Goal: Navigation & Orientation: Find specific page/section

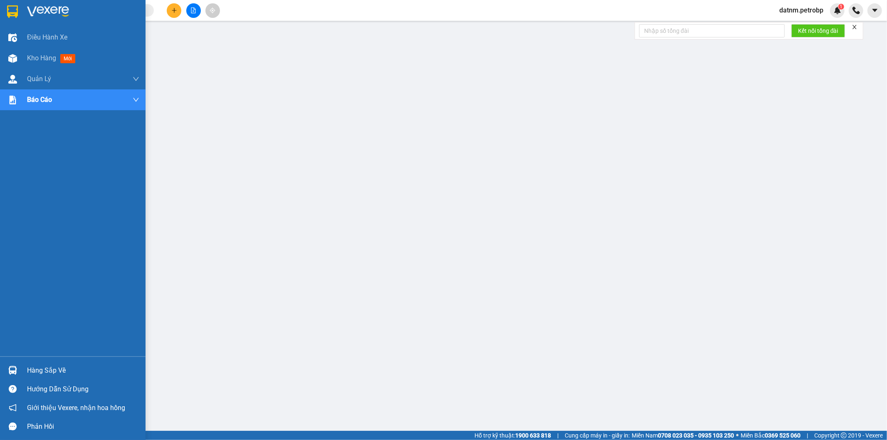
click at [19, 370] on div at bounding box center [12, 370] width 15 height 15
click at [7, 379] on div "Hàng sắp về" at bounding box center [73, 370] width 146 height 19
click at [36, 370] on div "Hàng sắp về" at bounding box center [83, 370] width 112 height 12
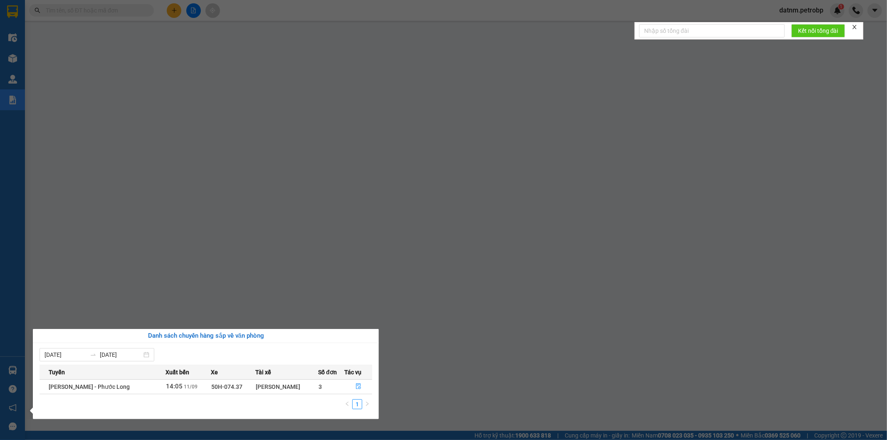
click at [159, 342] on div "Danh sách chuyến hàng sắp về văn phòng" at bounding box center [206, 336] width 346 height 14
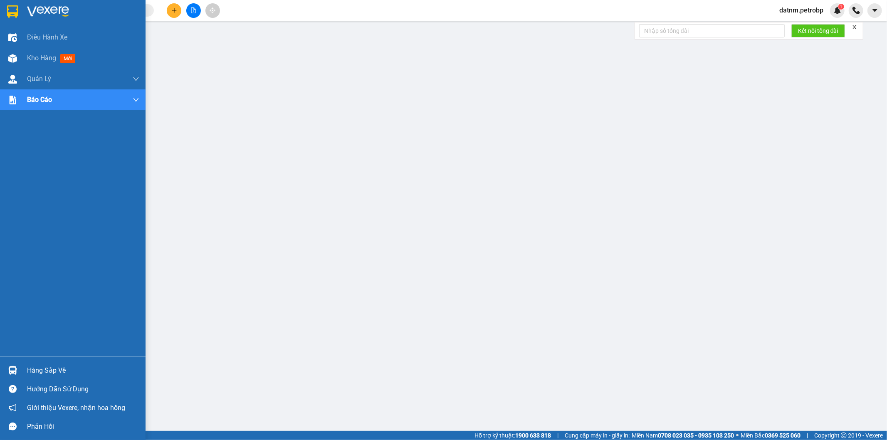
click at [13, 372] on img at bounding box center [12, 370] width 9 height 9
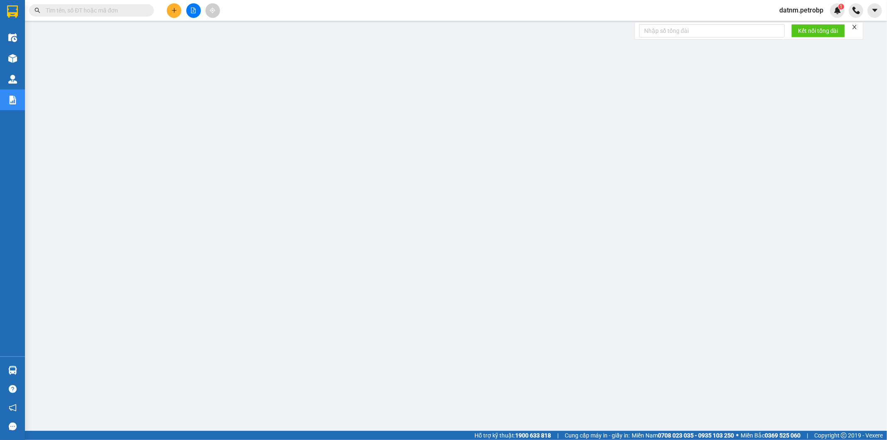
click at [22, 370] on div "Hàng sắp về" at bounding box center [12, 370] width 25 height 19
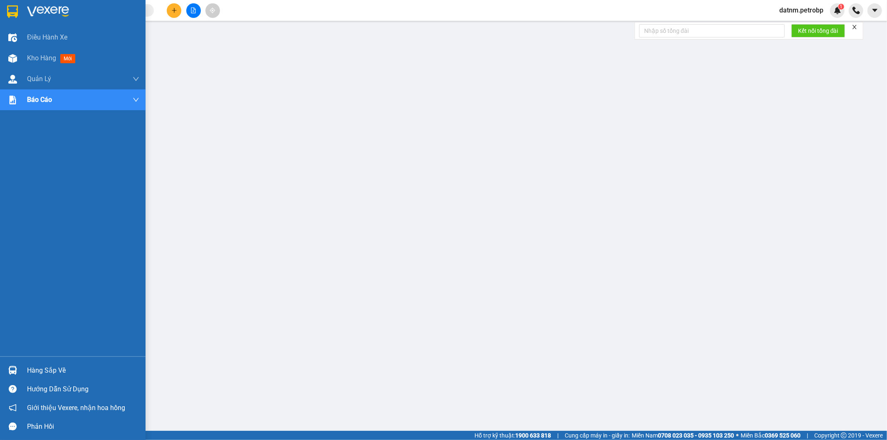
click at [15, 368] on img at bounding box center [12, 370] width 9 height 9
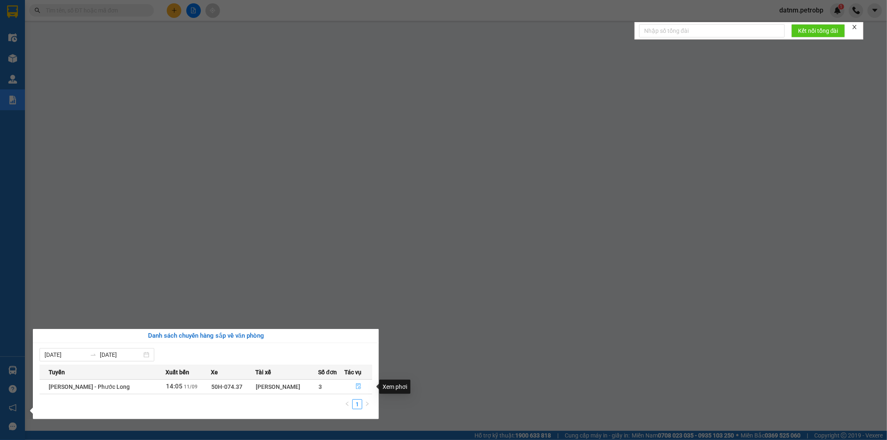
click at [356, 386] on icon "file-done" at bounding box center [358, 386] width 5 height 6
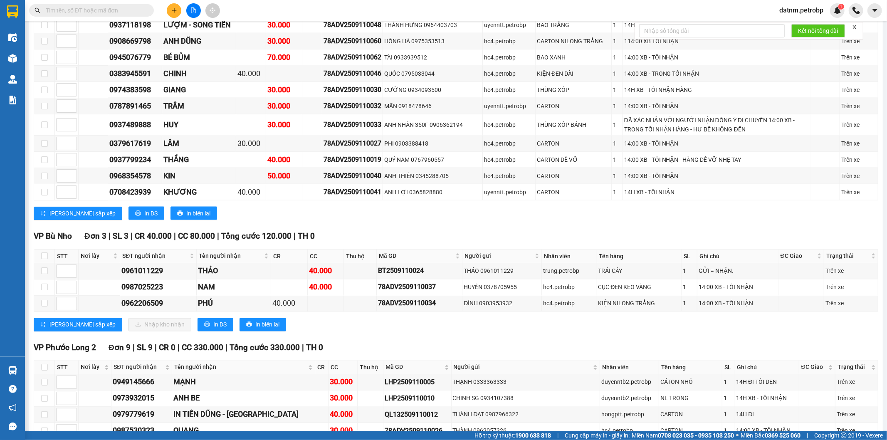
scroll to position [1201, 0]
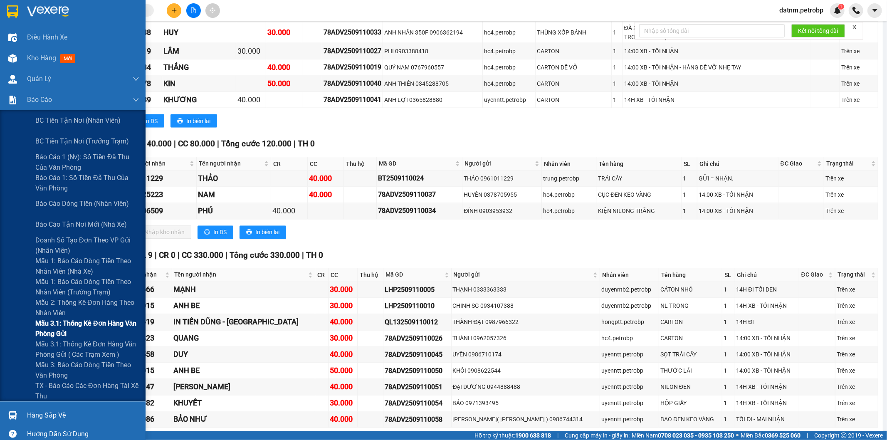
click at [90, 331] on span "Mẫu 3.1: Thống kê đơn hàng văn phòng gửi" at bounding box center [87, 328] width 104 height 21
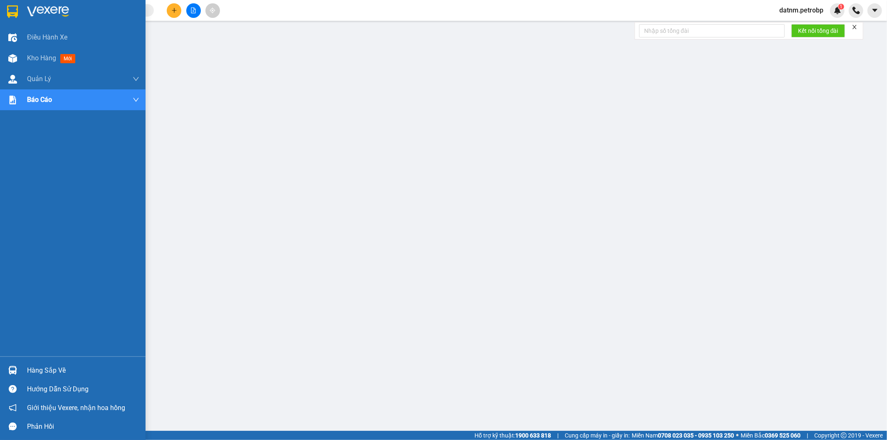
click at [39, 371] on div "Hàng sắp về" at bounding box center [83, 370] width 112 height 12
click at [14, 364] on div at bounding box center [12, 370] width 15 height 15
click at [40, 57] on span "Kho hàng" at bounding box center [41, 58] width 29 height 8
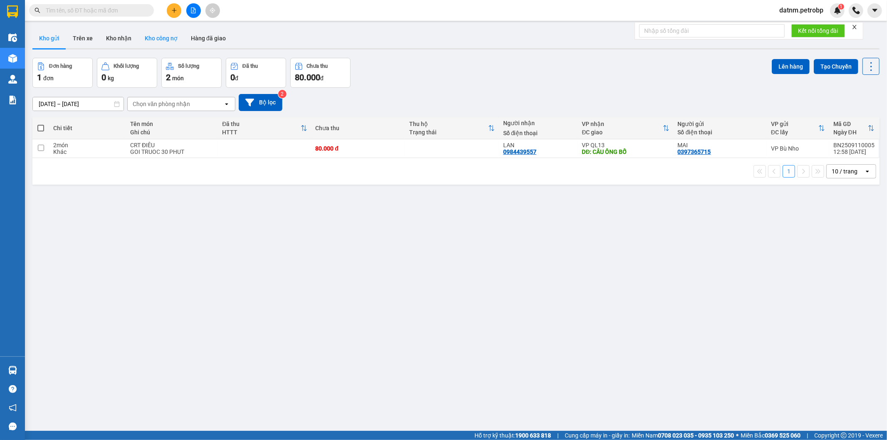
click at [156, 42] on button "Kho công nợ" at bounding box center [161, 38] width 46 height 20
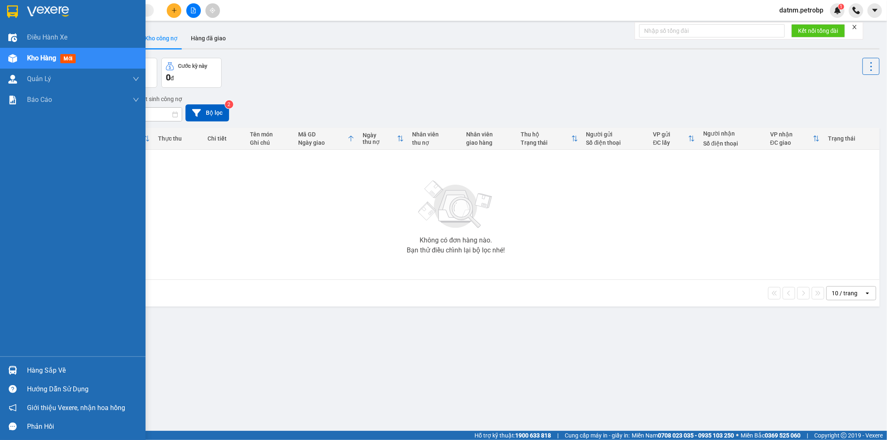
click at [32, 59] on span "Kho hàng" at bounding box center [41, 58] width 29 height 8
click at [22, 370] on div "Hàng sắp về" at bounding box center [73, 370] width 146 height 19
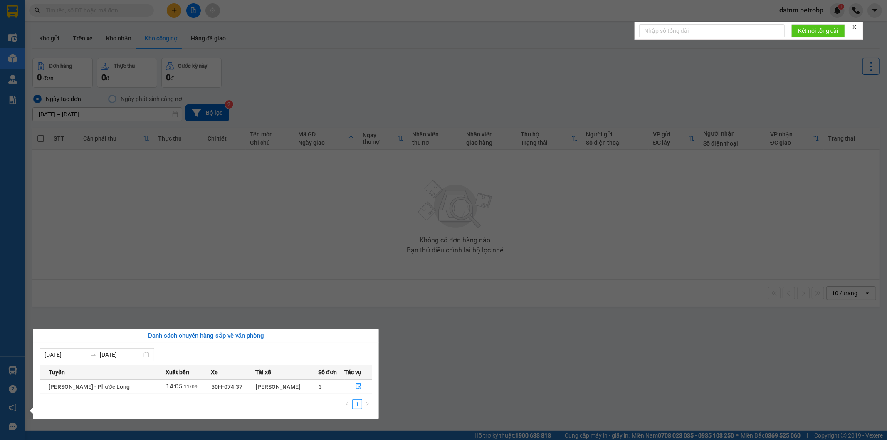
click at [242, 245] on section "Kết quả tìm kiếm ( 0 ) Bộ lọc No Data datnm.petrobp 1 Điều hành xe Kho hàng mới…" at bounding box center [443, 220] width 887 height 440
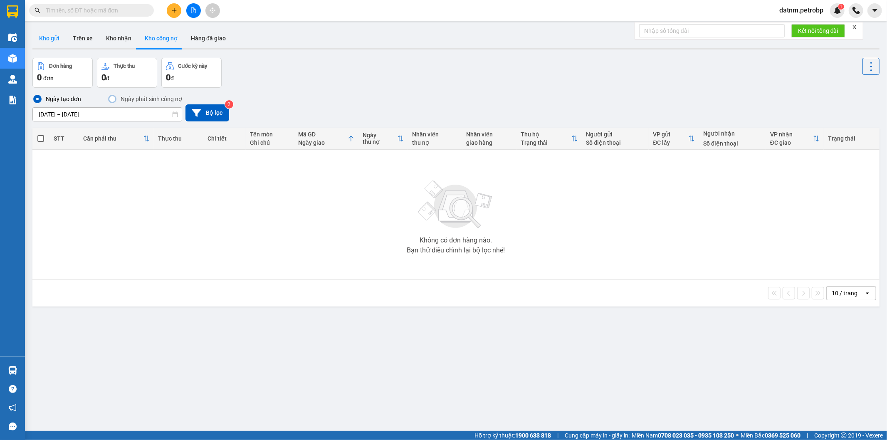
click at [50, 34] on button "Kho gửi" at bounding box center [49, 38] width 34 height 20
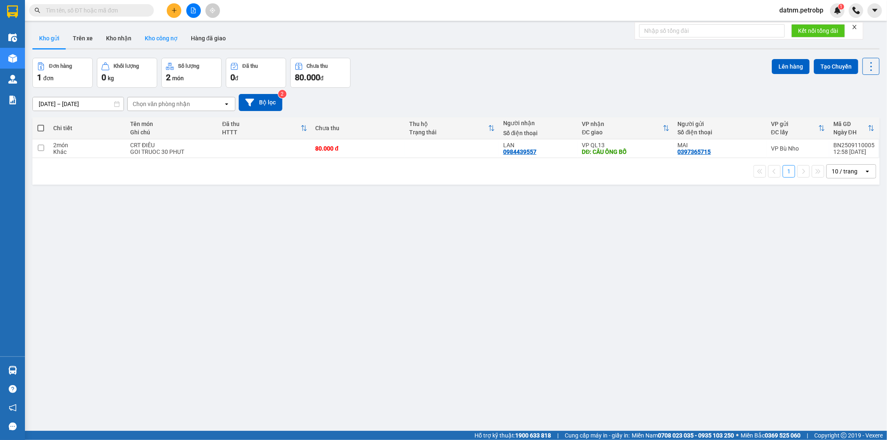
click at [142, 39] on button "Kho công nợ" at bounding box center [161, 38] width 46 height 20
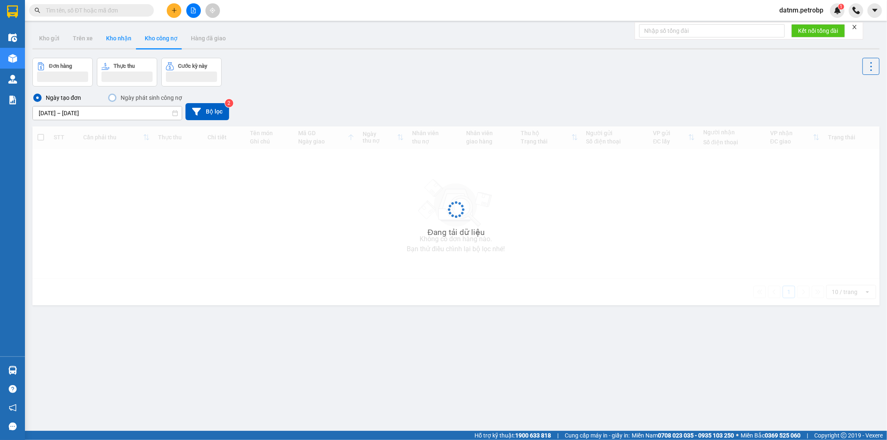
click at [134, 39] on div "Kho gửi Trên xe Kho nhận Kho công nợ Hàng đã giao" at bounding box center [455, 39] width 847 height 22
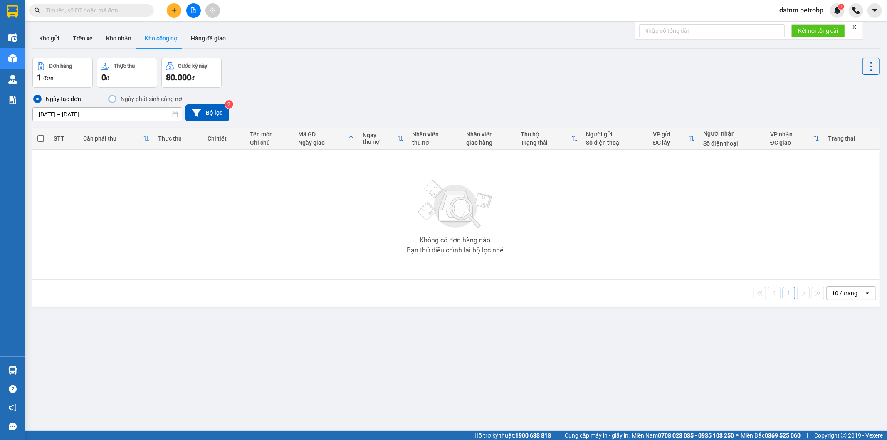
click at [138, 45] on button "Kho công nợ" at bounding box center [161, 38] width 46 height 20
click at [125, 45] on button "Kho nhận" at bounding box center [118, 38] width 39 height 20
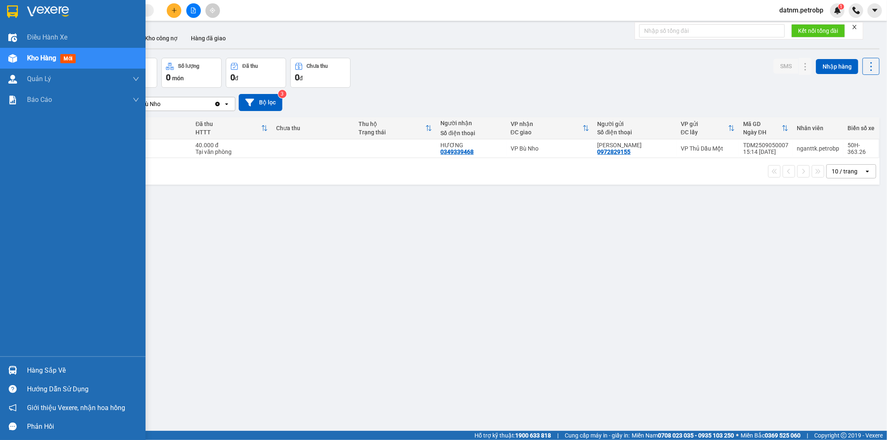
click at [32, 370] on div "Hàng sắp về" at bounding box center [83, 370] width 112 height 12
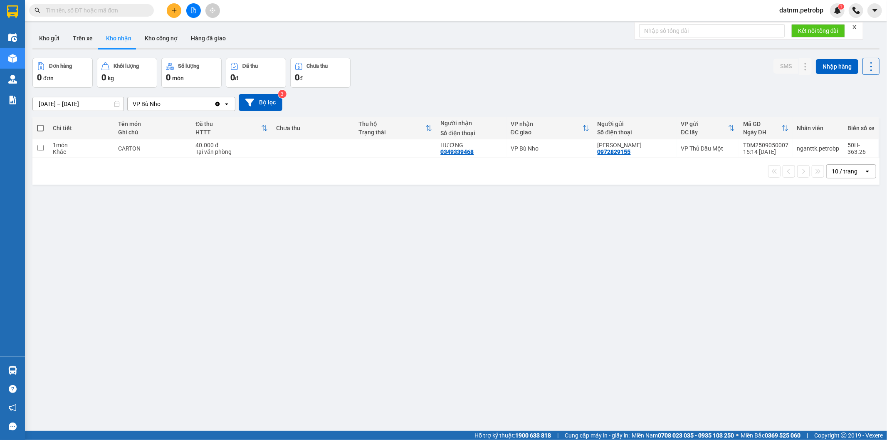
click at [351, 309] on section "Kết quả tìm kiếm ( 0 ) Bộ lọc No Data datnm.petrobp 1 Điều hành xe Kho hàng mới…" at bounding box center [443, 220] width 887 height 440
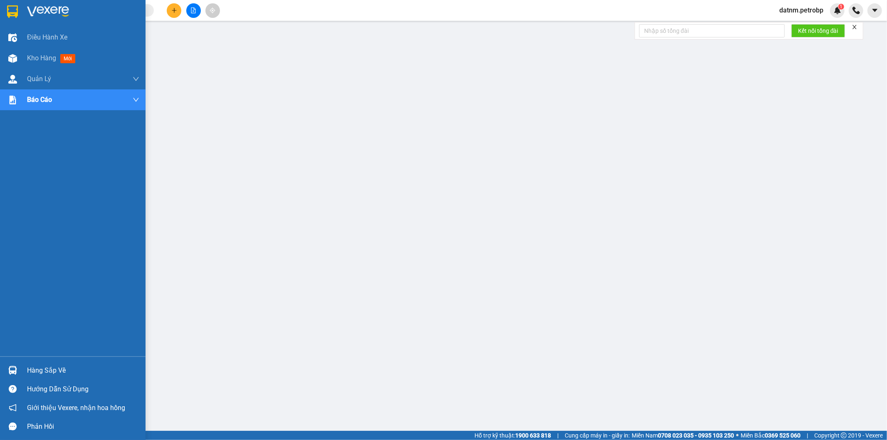
click at [31, 376] on div "Hàng sắp về" at bounding box center [83, 370] width 112 height 12
click at [12, 368] on img at bounding box center [12, 370] width 9 height 9
click at [42, 61] on span "Kho hàng" at bounding box center [41, 58] width 29 height 8
